Goal: Information Seeking & Learning: Learn about a topic

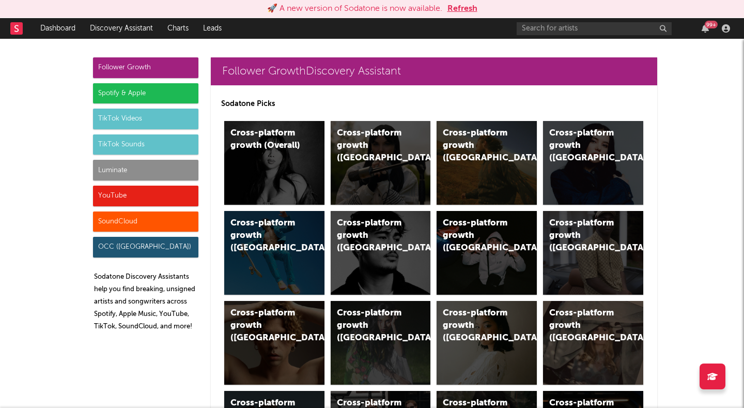
click at [456, 9] on button "Refresh" at bounding box center [463, 9] width 30 height 12
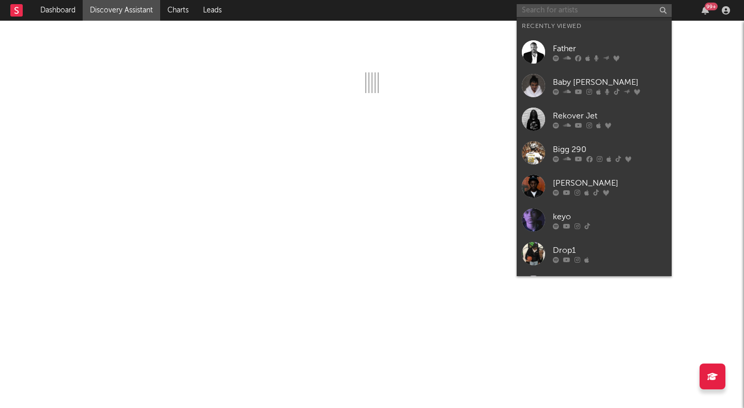
click at [536, 14] on input "text" at bounding box center [594, 10] width 155 height 13
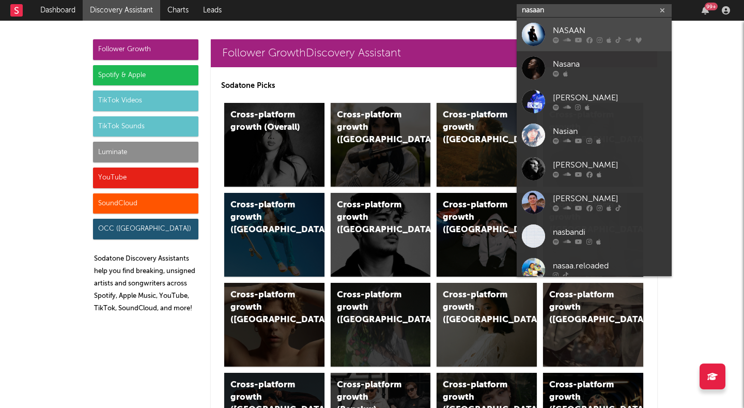
type input "nasaan"
click at [565, 31] on div "NASAAN" at bounding box center [610, 31] width 114 height 12
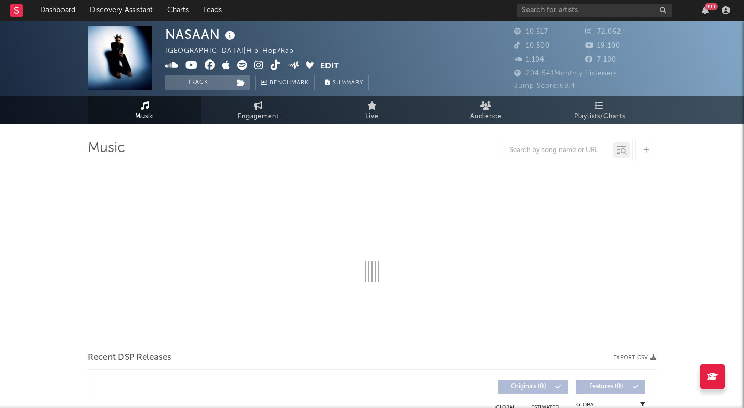
select select "6m"
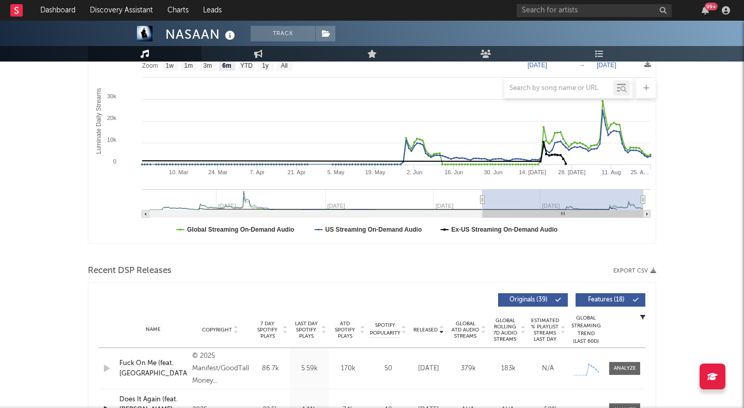
scroll to position [148, 0]
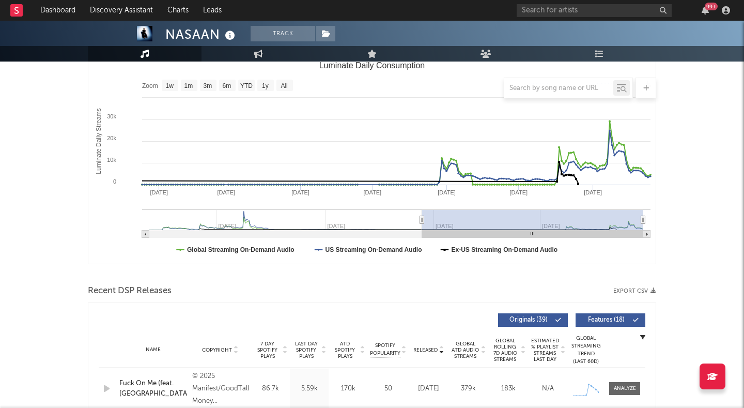
type input "[DATE]"
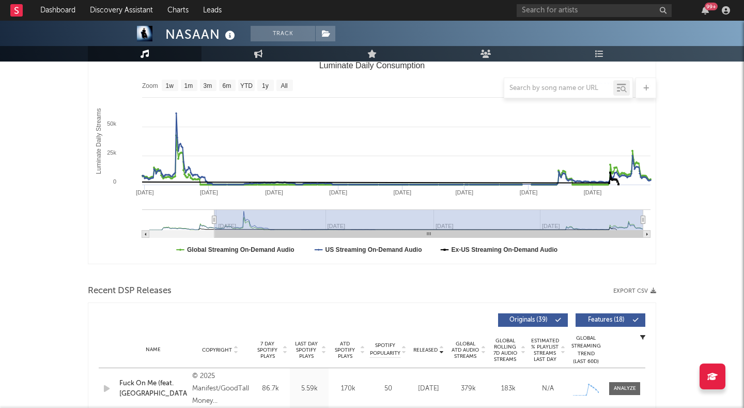
select select "All"
type input "[DATE]"
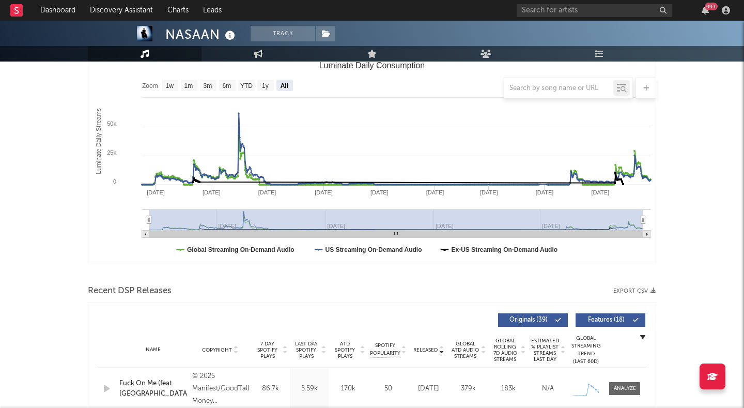
drag, startPoint x: 484, startPoint y: 221, endPoint x: 123, endPoint y: 243, distance: 362.0
click at [123, 243] on icon "Created with Highcharts 10.3.3 Luminate Daily Streams Luminate Daily Consumptio…" at bounding box center [372, 160] width 568 height 207
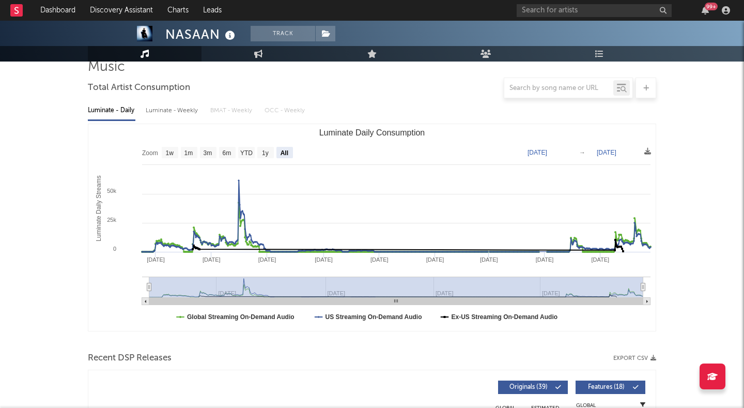
scroll to position [74, 0]
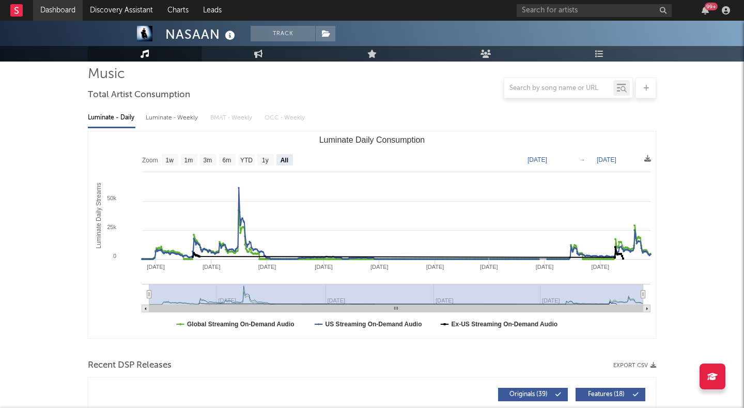
click at [63, 8] on link "Dashboard" at bounding box center [58, 10] width 50 height 21
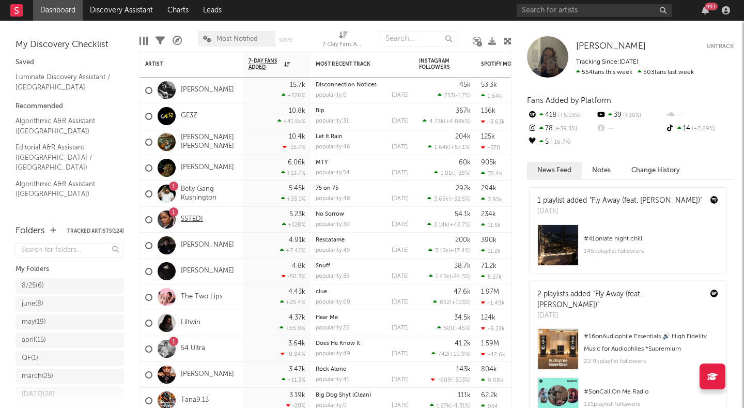
click at [195, 217] on link "SSTEDI" at bounding box center [192, 219] width 22 height 9
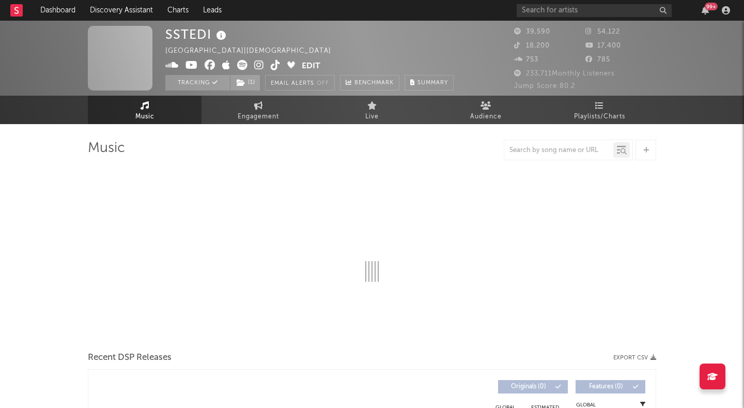
select select "6m"
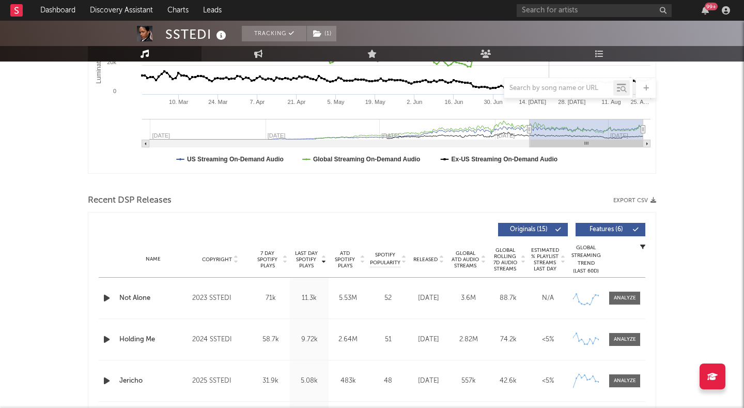
scroll to position [241, 0]
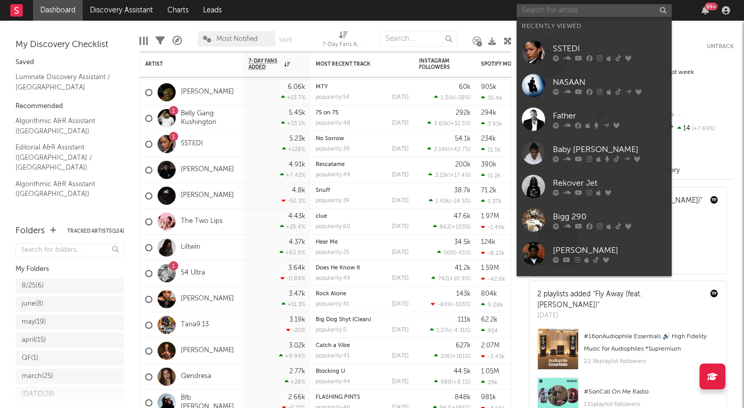
click at [538, 11] on input "text" at bounding box center [594, 10] width 155 height 13
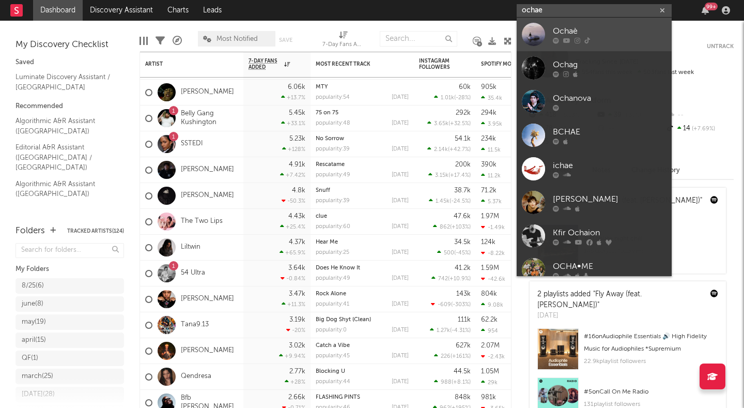
type input "ochae"
click at [545, 24] on div at bounding box center [533, 34] width 23 height 23
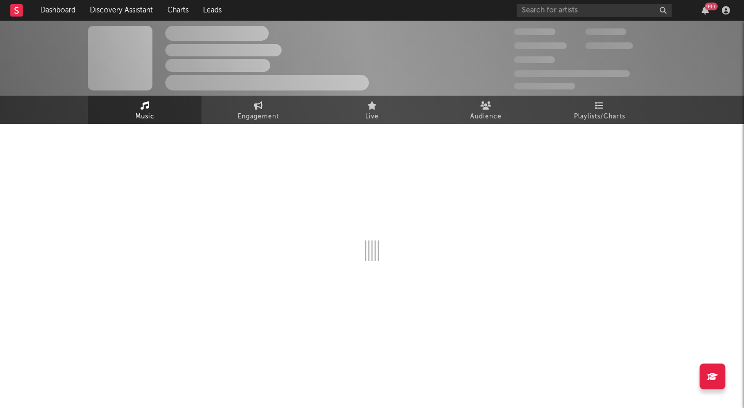
select select "1w"
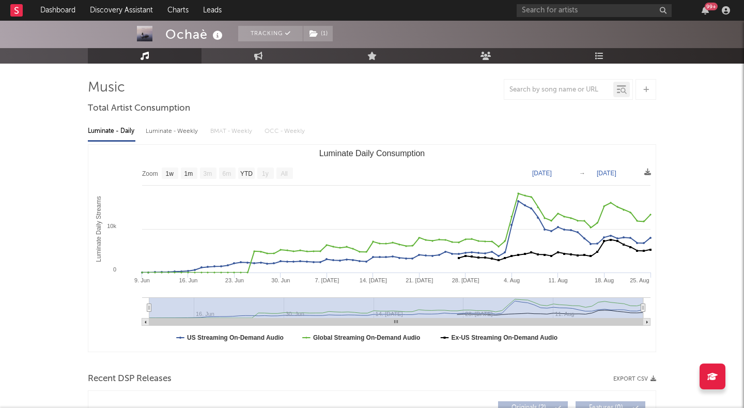
scroll to position [76, 0]
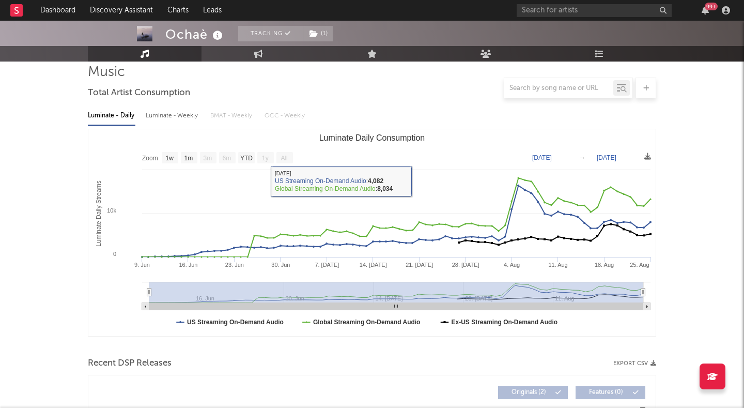
click at [175, 113] on div "Luminate - Weekly" at bounding box center [173, 116] width 54 height 18
select select "1w"
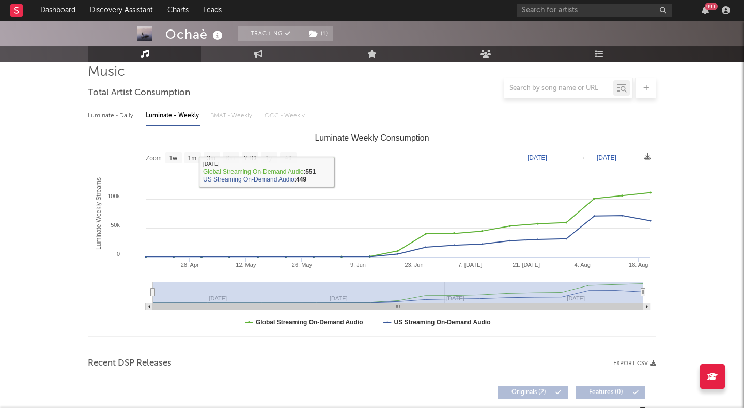
click at [122, 111] on div "Luminate - Daily" at bounding box center [112, 116] width 48 height 18
select select "1w"
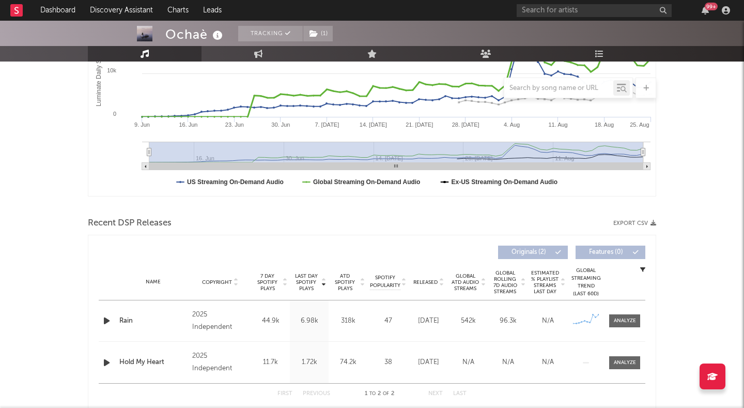
scroll to position [292, 0]
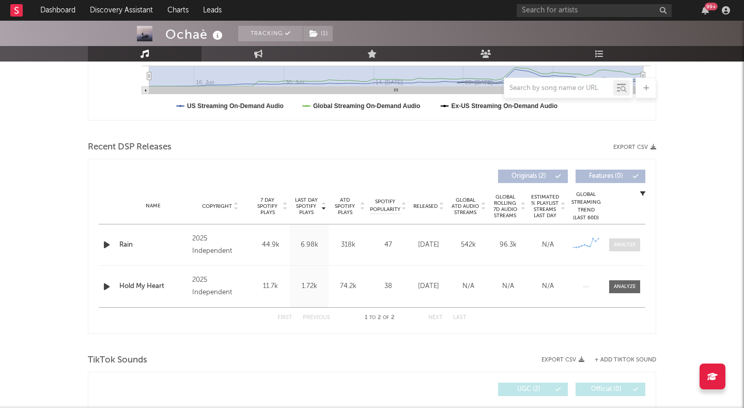
click at [626, 242] on div at bounding box center [625, 245] width 22 height 8
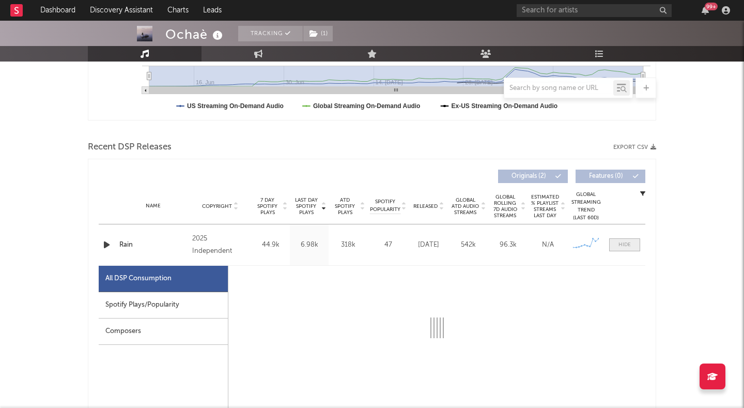
select select "1w"
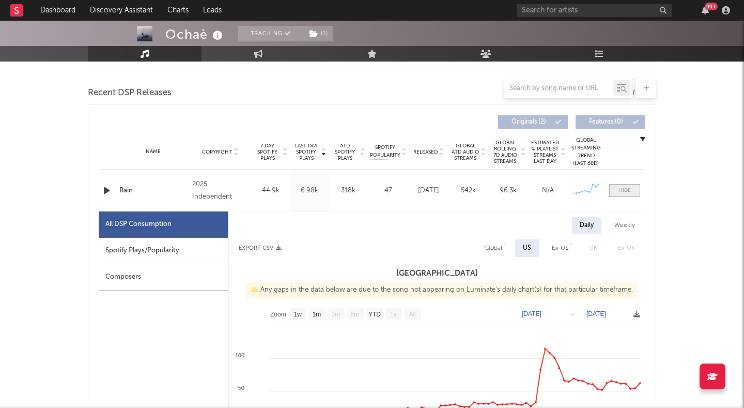
scroll to position [409, 0]
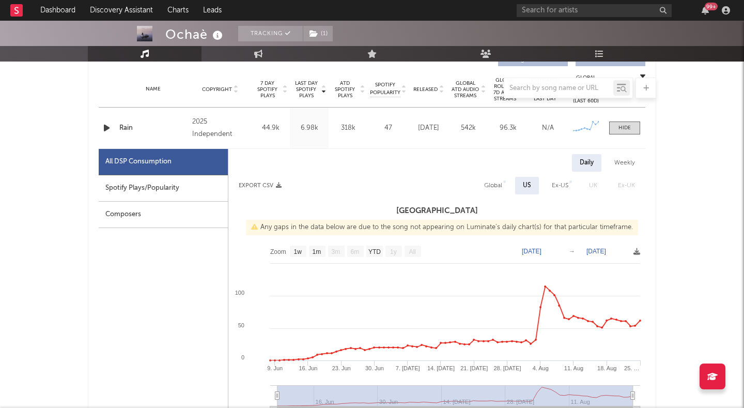
click at [621, 157] on div "Weekly" at bounding box center [625, 163] width 36 height 18
select select "1w"
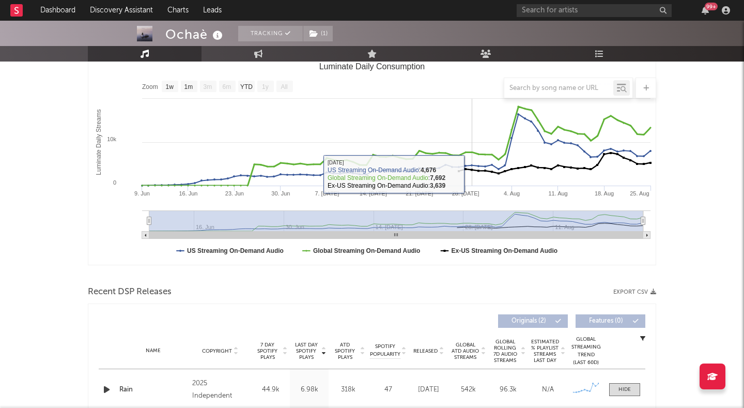
scroll to position [145, 0]
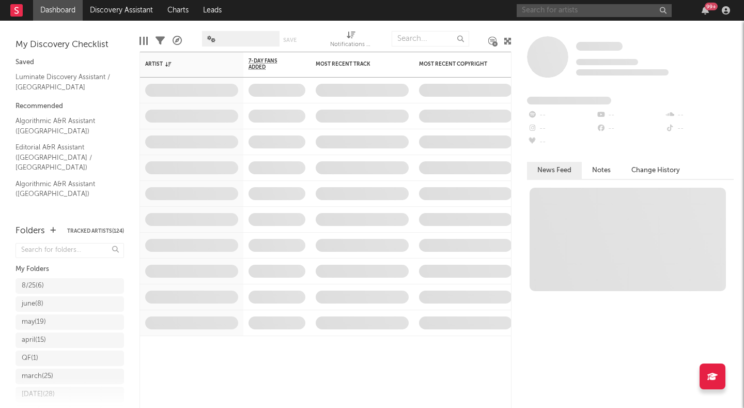
click at [544, 13] on input "text" at bounding box center [594, 10] width 155 height 13
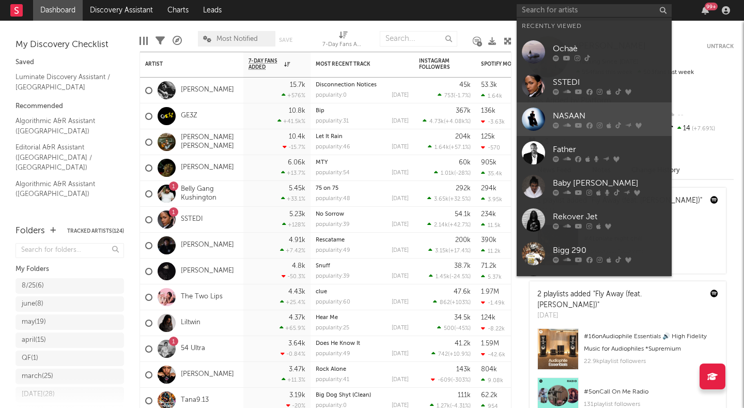
click at [572, 108] on link "NASAAN" at bounding box center [594, 119] width 155 height 34
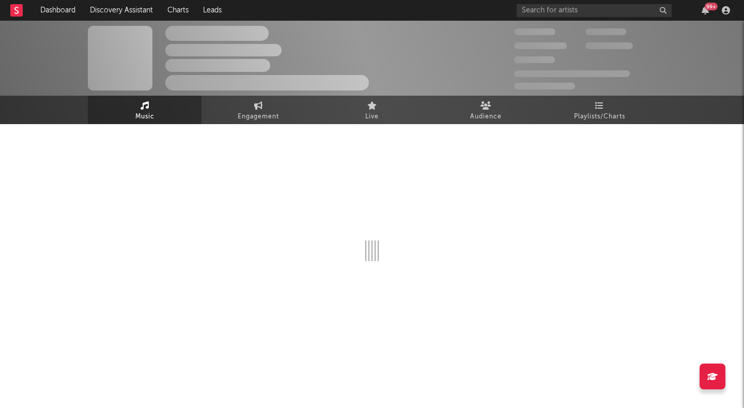
select select "6m"
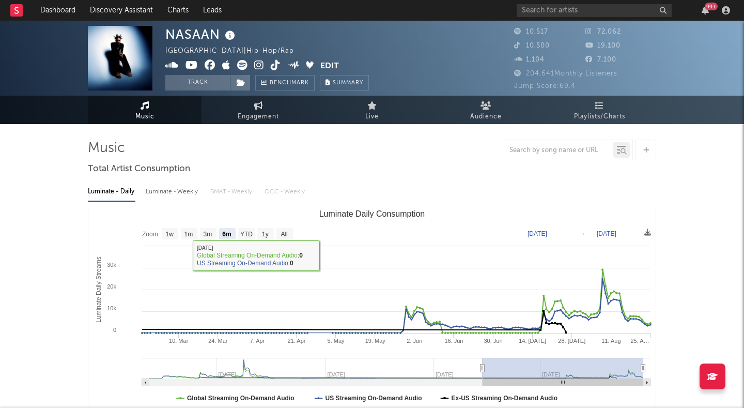
click at [178, 193] on div "Luminate - Weekly" at bounding box center [173, 192] width 54 height 18
select select "6m"
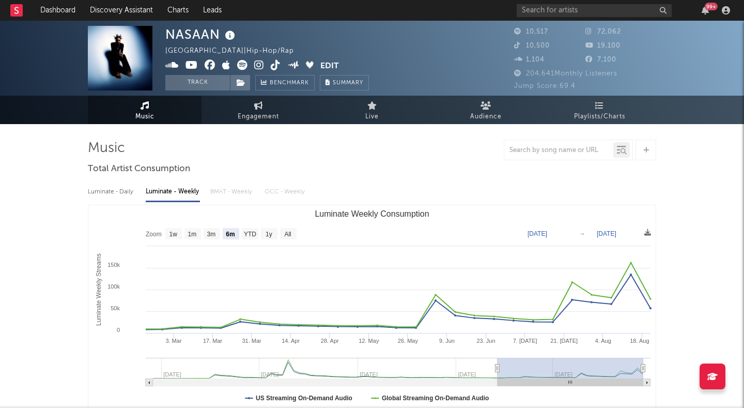
click at [125, 189] on div "Luminate - Daily" at bounding box center [112, 192] width 48 height 18
select select "6m"
